Goal: Information Seeking & Learning: Learn about a topic

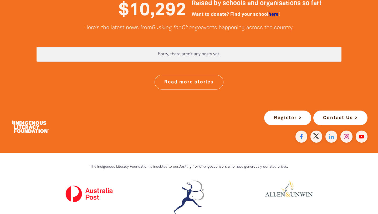
scroll to position [1386, 0]
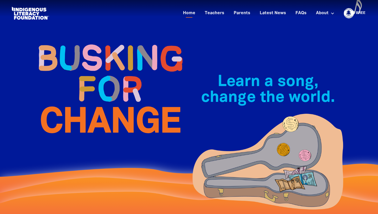
scroll to position [0, 0]
